Goal: Transaction & Acquisition: Purchase product/service

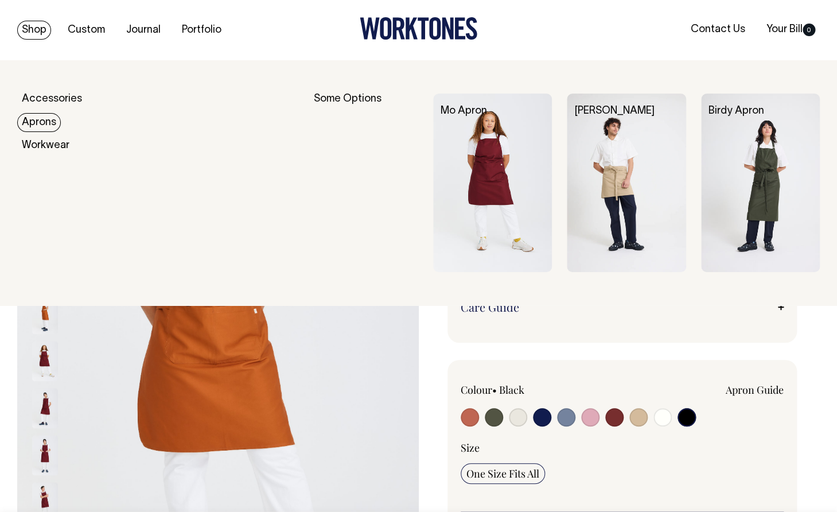
click at [42, 123] on link "Aprons" at bounding box center [39, 122] width 44 height 19
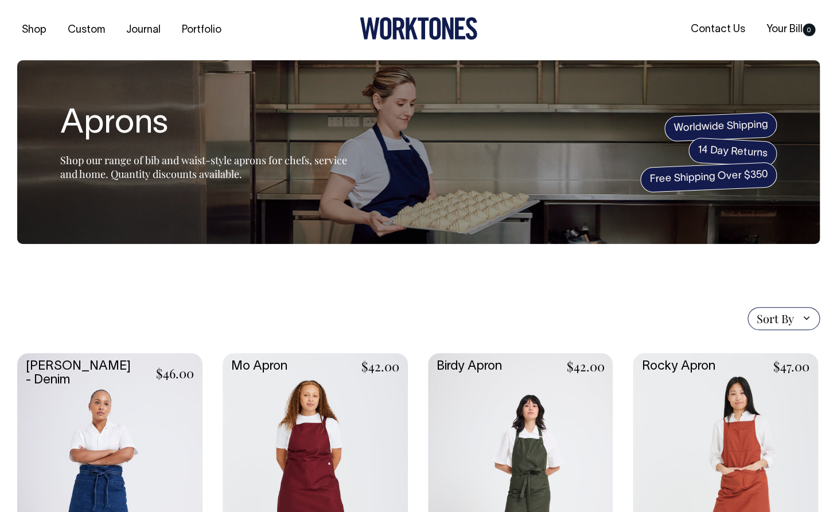
click at [522, 401] on link at bounding box center [520, 490] width 185 height 275
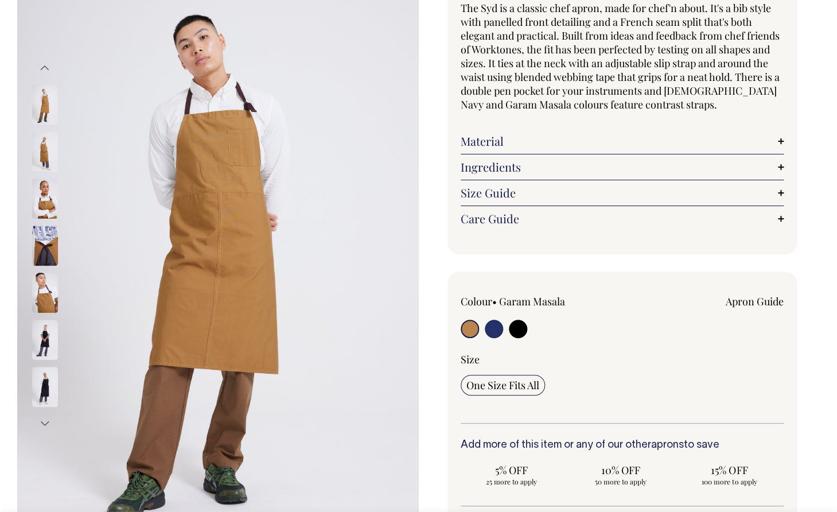
click at [521, 329] on input "radio" at bounding box center [518, 328] width 18 height 18
radio input "true"
select select "Black"
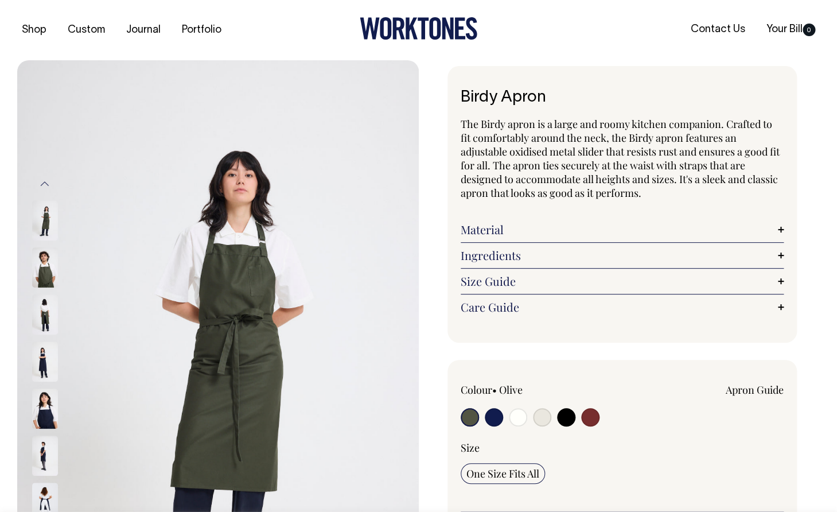
click at [527, 258] on link "Ingredients" at bounding box center [621, 255] width 323 height 14
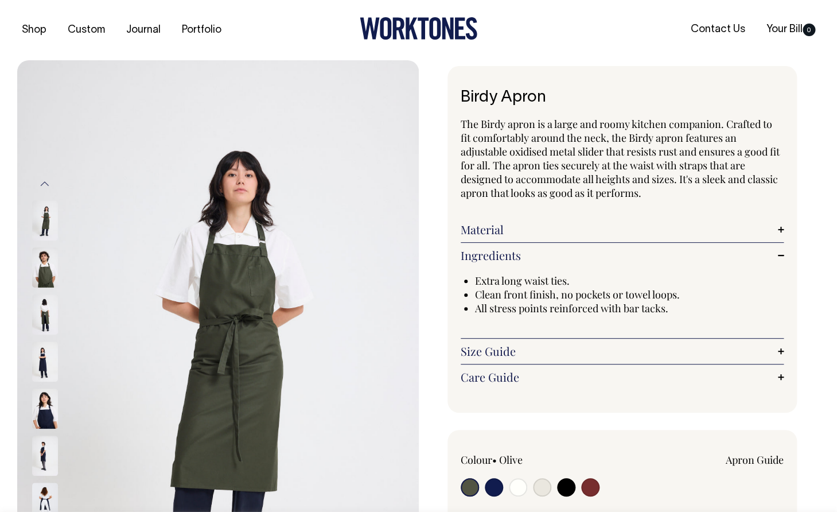
click at [565, 489] on input "radio" at bounding box center [566, 487] width 18 height 18
radio input "true"
select select "Black"
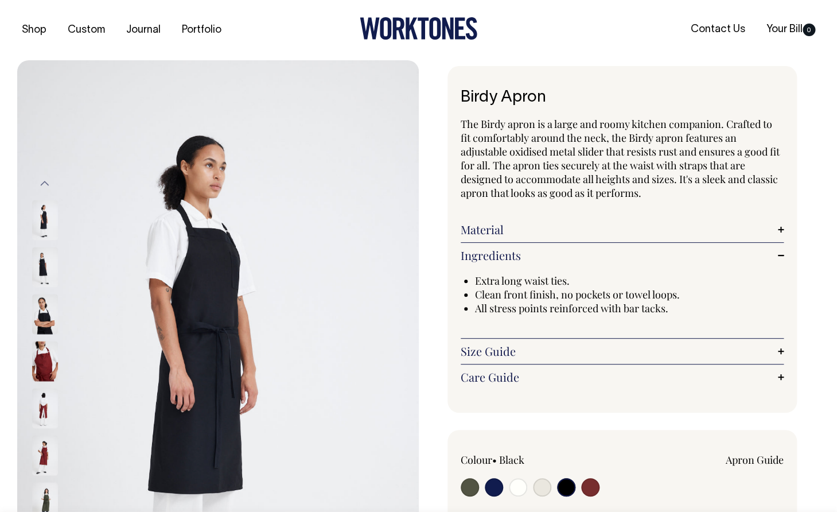
click at [42, 259] on img at bounding box center [45, 267] width 26 height 40
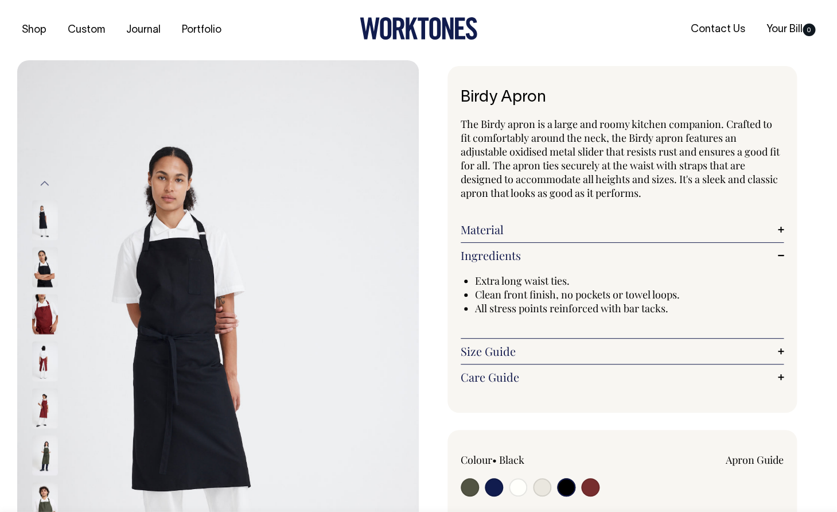
click at [43, 306] on img at bounding box center [45, 314] width 26 height 40
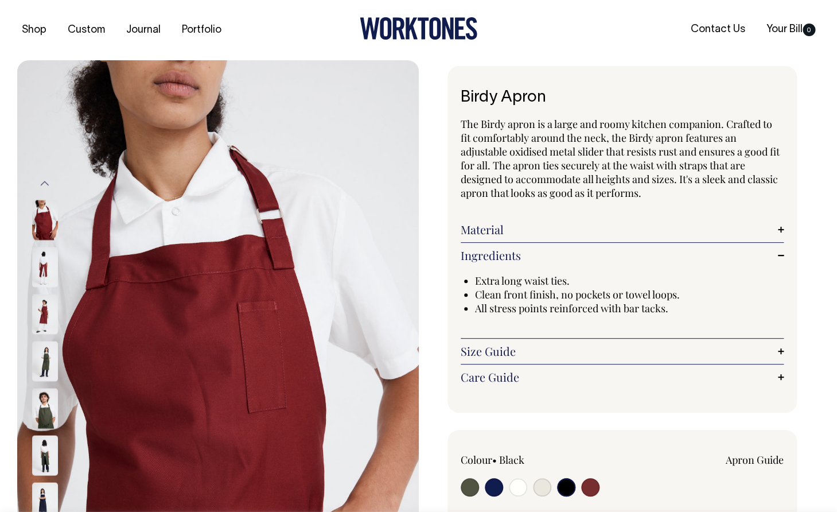
click at [45, 334] on div at bounding box center [60, 313] width 57 height 47
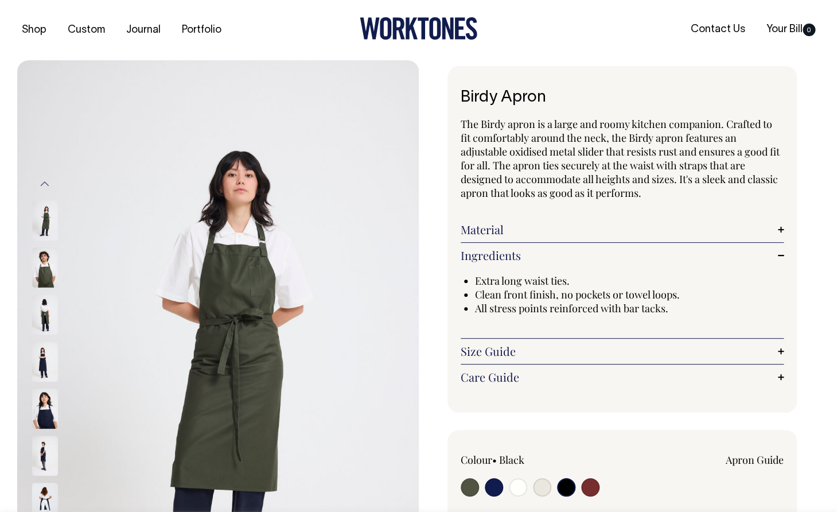
click at [46, 447] on img at bounding box center [45, 455] width 26 height 40
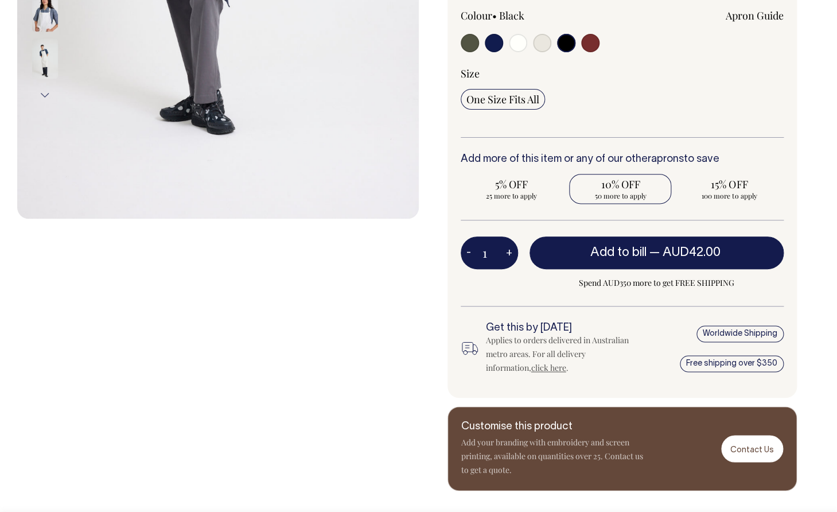
scroll to position [444, 0]
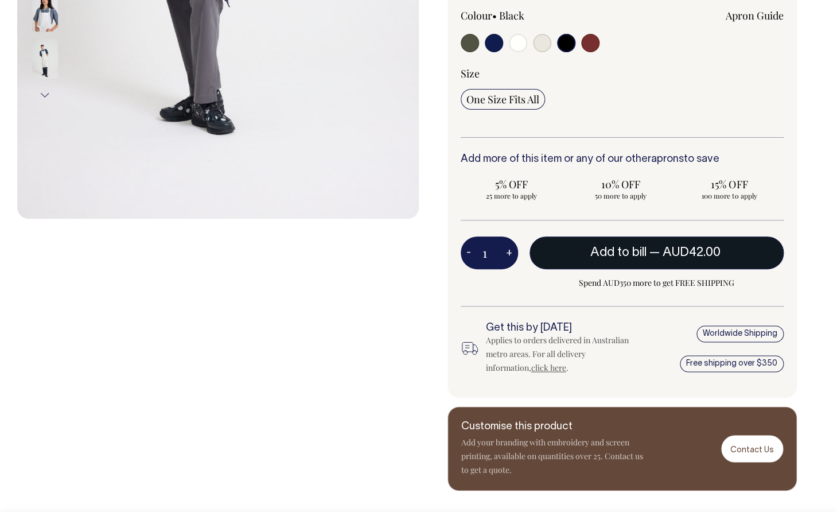
click at [586, 253] on button "Add to bill — AUD42.00" at bounding box center [656, 252] width 255 height 32
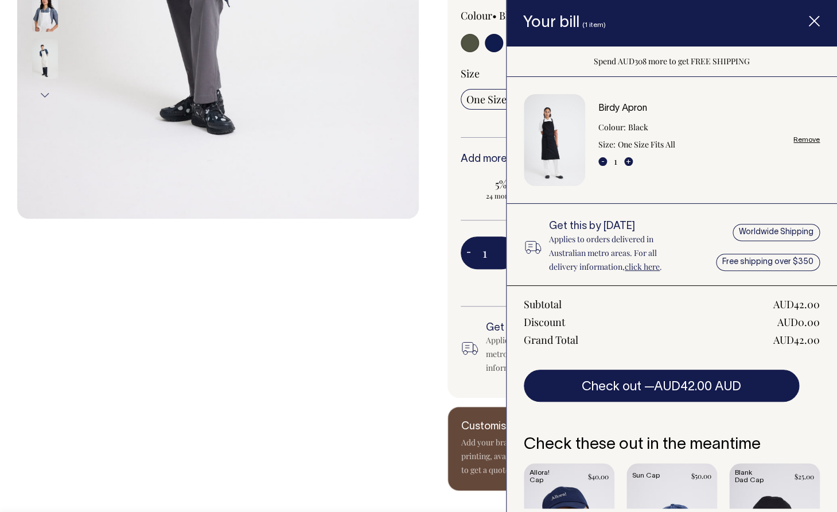
click at [454, 134] on div "Colour • Black" at bounding box center [622, 192] width 350 height 412
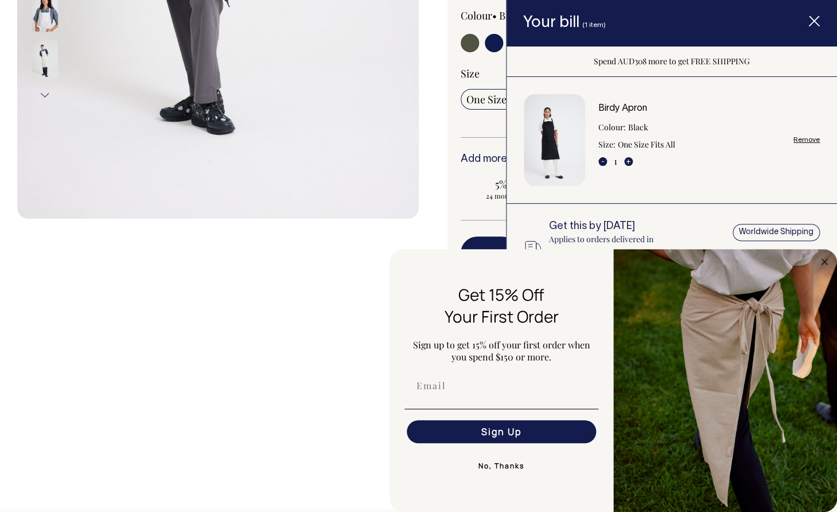
click at [818, 17] on line "Item added to your cart" at bounding box center [813, 21] width 9 height 9
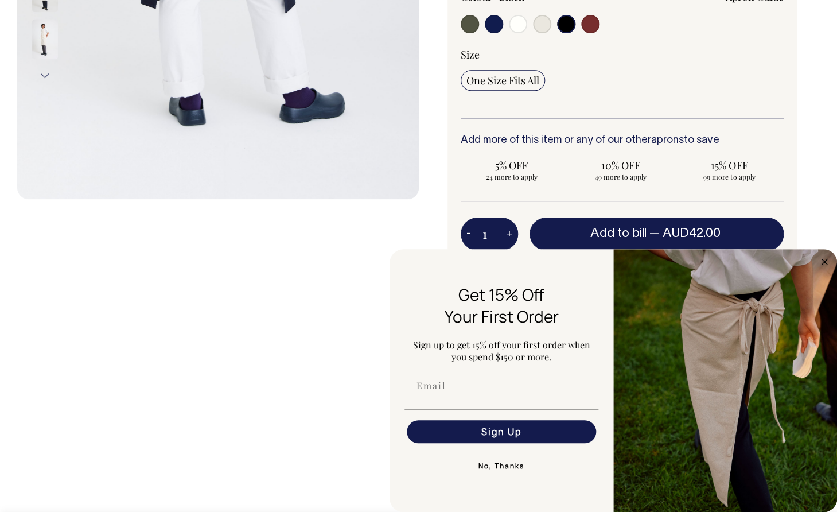
scroll to position [936, 0]
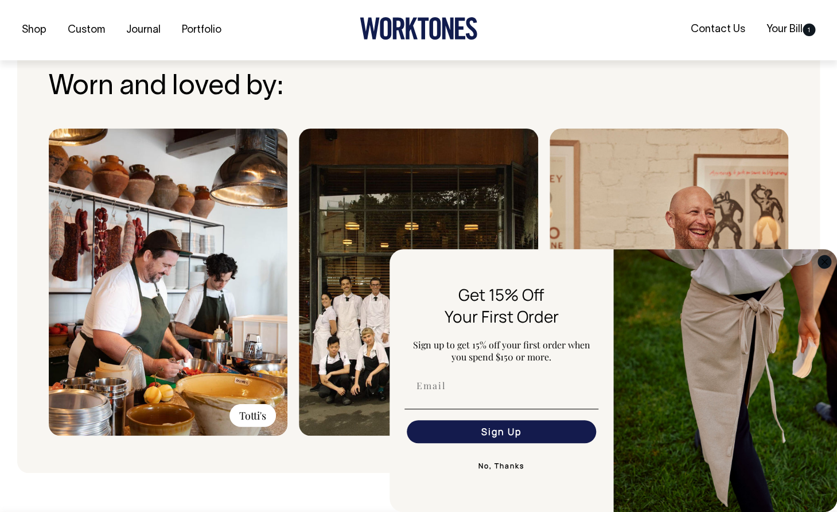
click at [820, 262] on circle "Close dialog" at bounding box center [824, 261] width 13 height 13
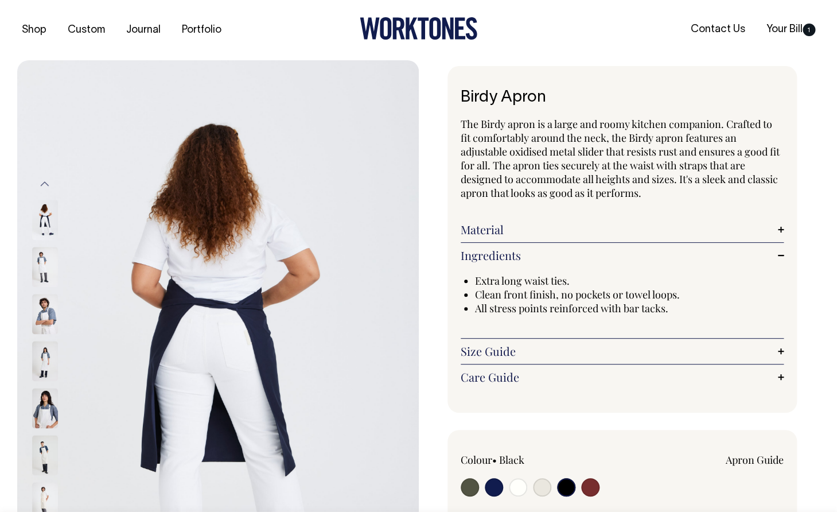
scroll to position [0, 0]
